Goal: Transaction & Acquisition: Book appointment/travel/reservation

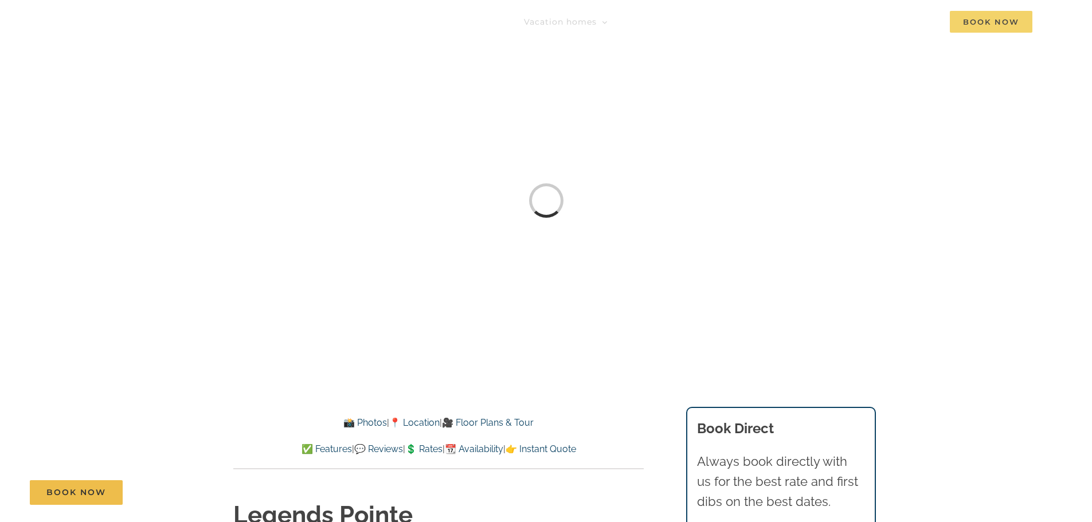
click at [979, 19] on span "Book Now" at bounding box center [991, 22] width 83 height 22
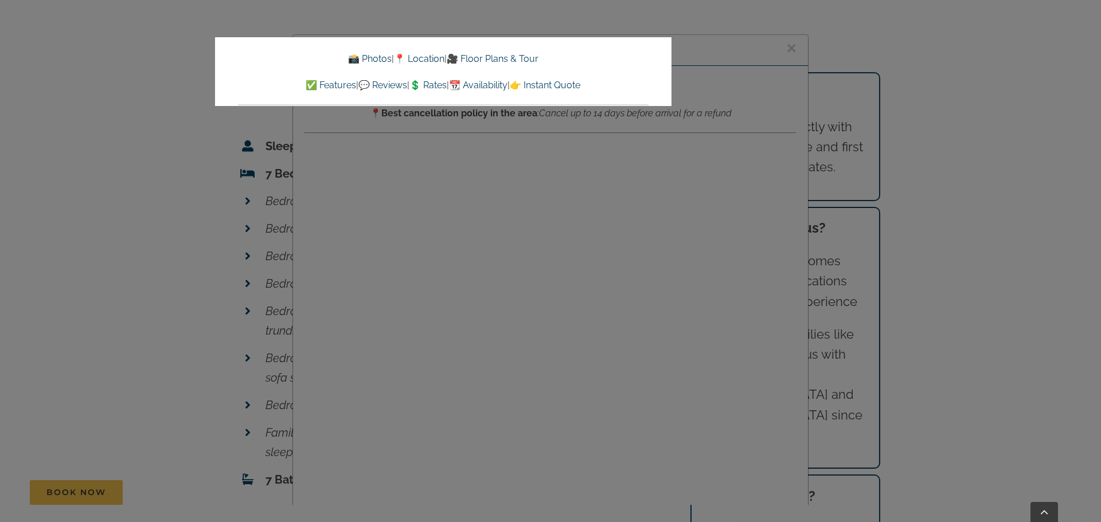
scroll to position [3932, 0]
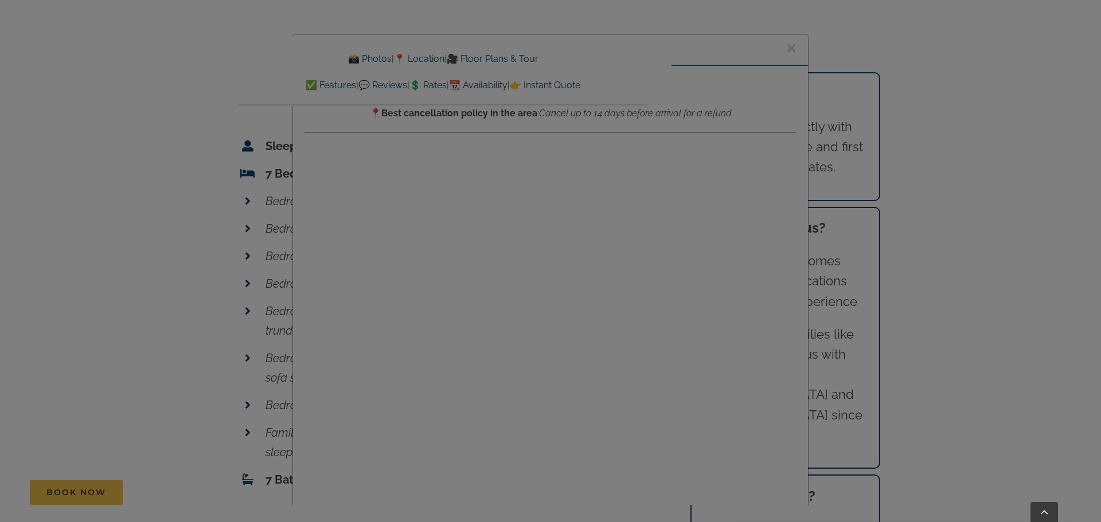
click at [580, 141] on div at bounding box center [550, 261] width 1101 height 522
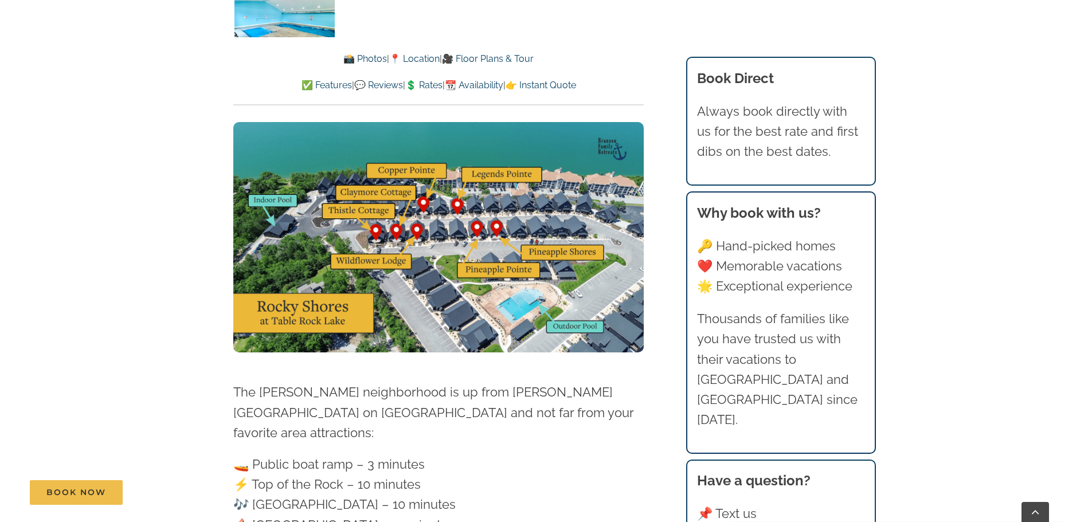
click at [576, 86] on link "👉 Instant Quote" at bounding box center [541, 85] width 71 height 11
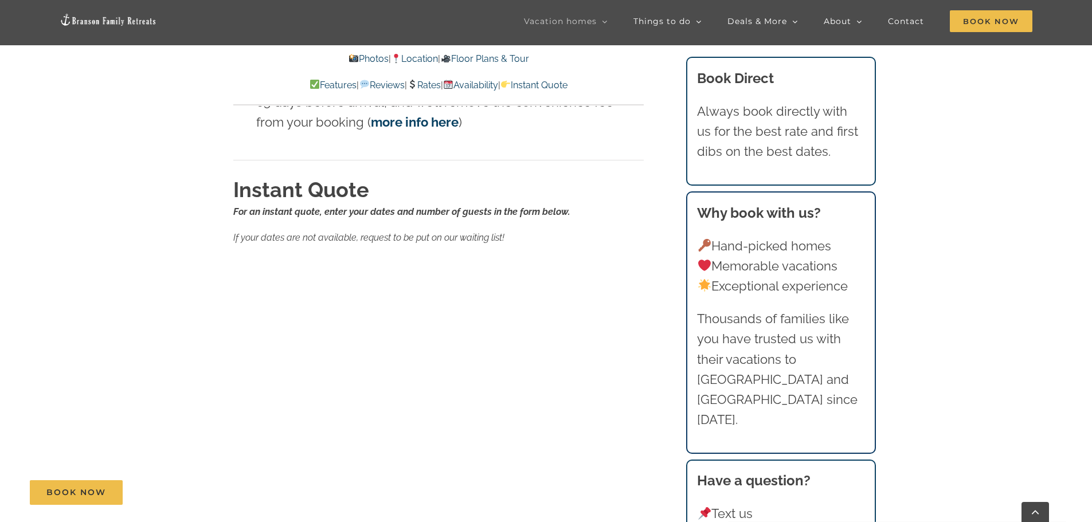
scroll to position [7256, 0]
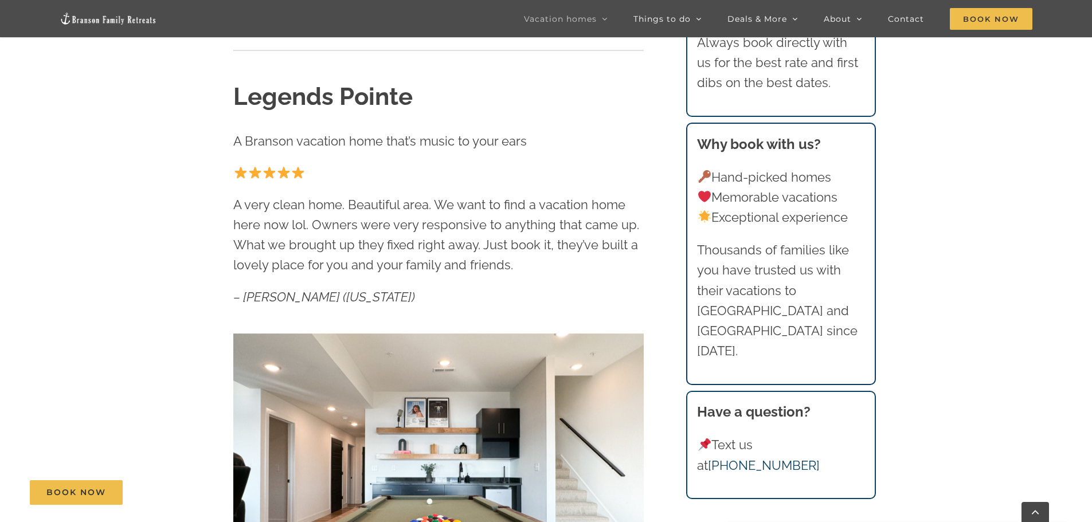
scroll to position [378, 0]
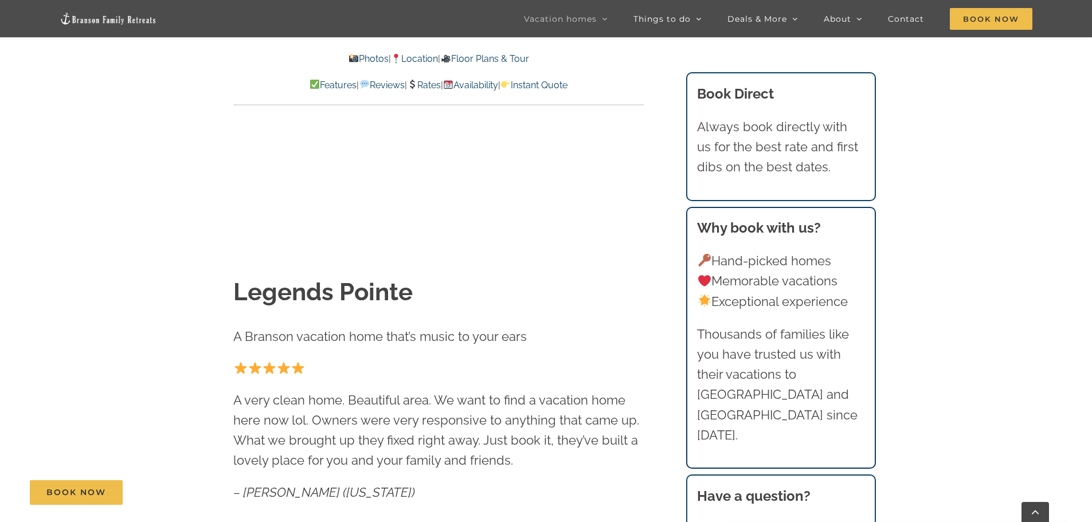
scroll to position [2866, 0]
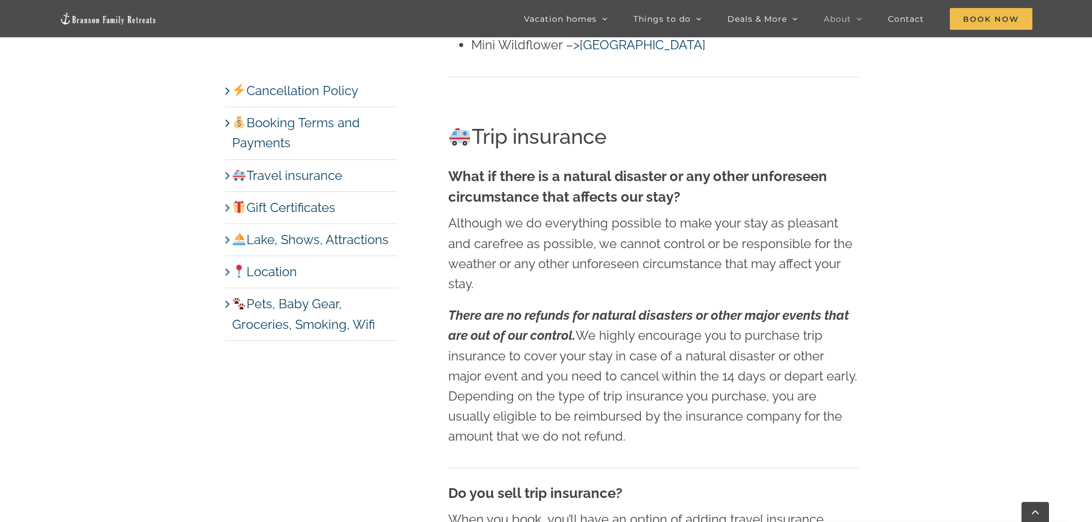
scroll to position [3210, 0]
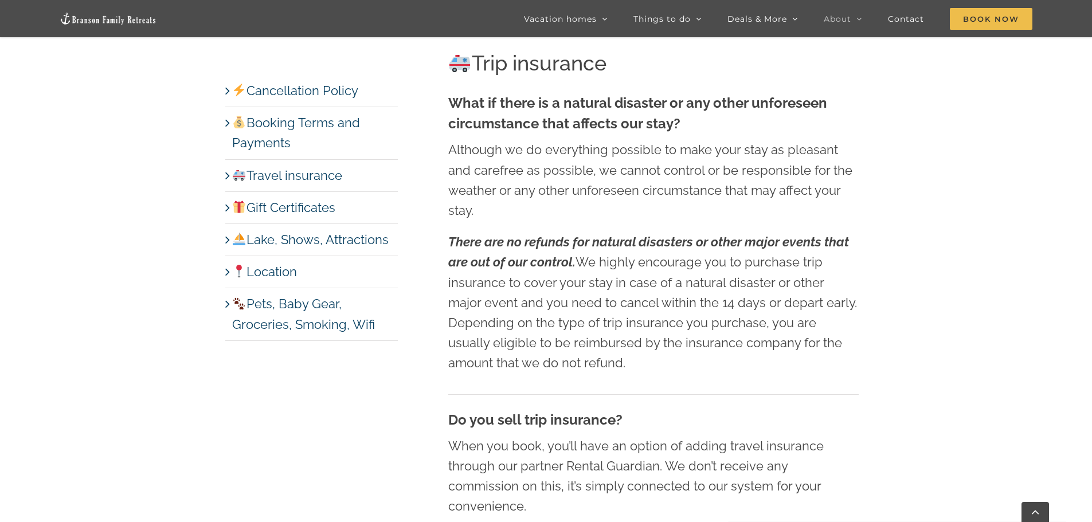
click at [324, 234] on link "Lake, Shows, Attractions" at bounding box center [310, 239] width 156 height 15
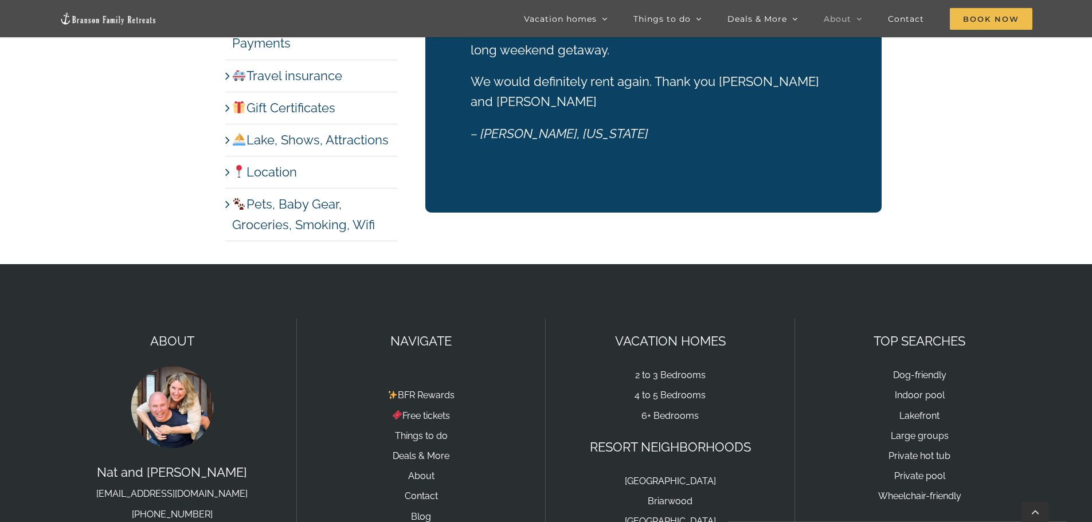
scroll to position [6724, 0]
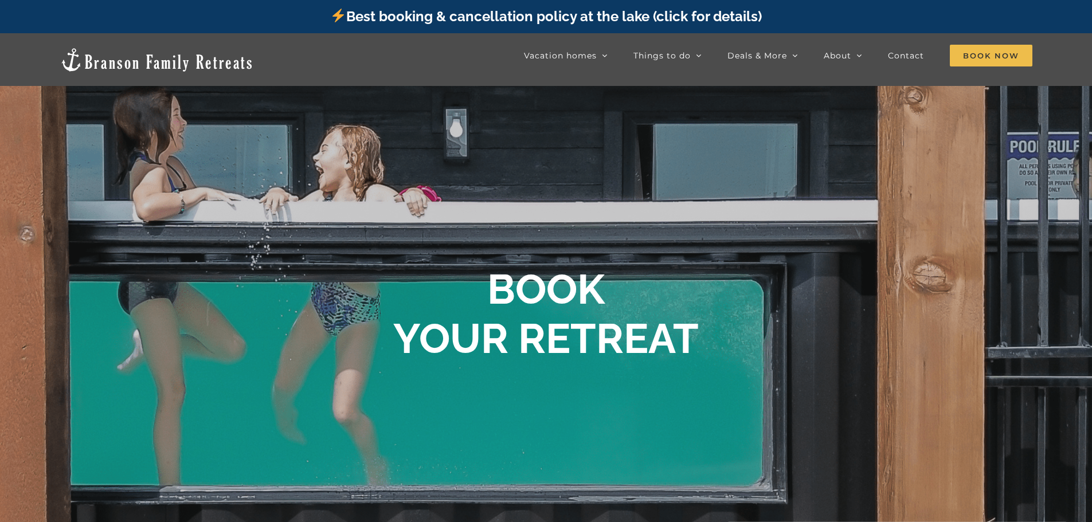
scroll to position [637, 0]
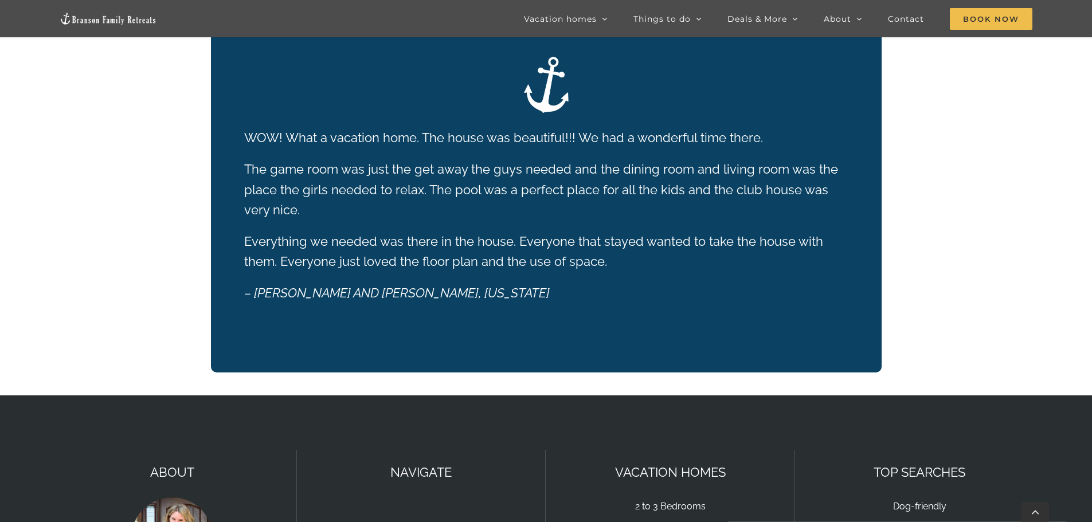
scroll to position [2887, 0]
